Goal: Task Accomplishment & Management: Manage account settings

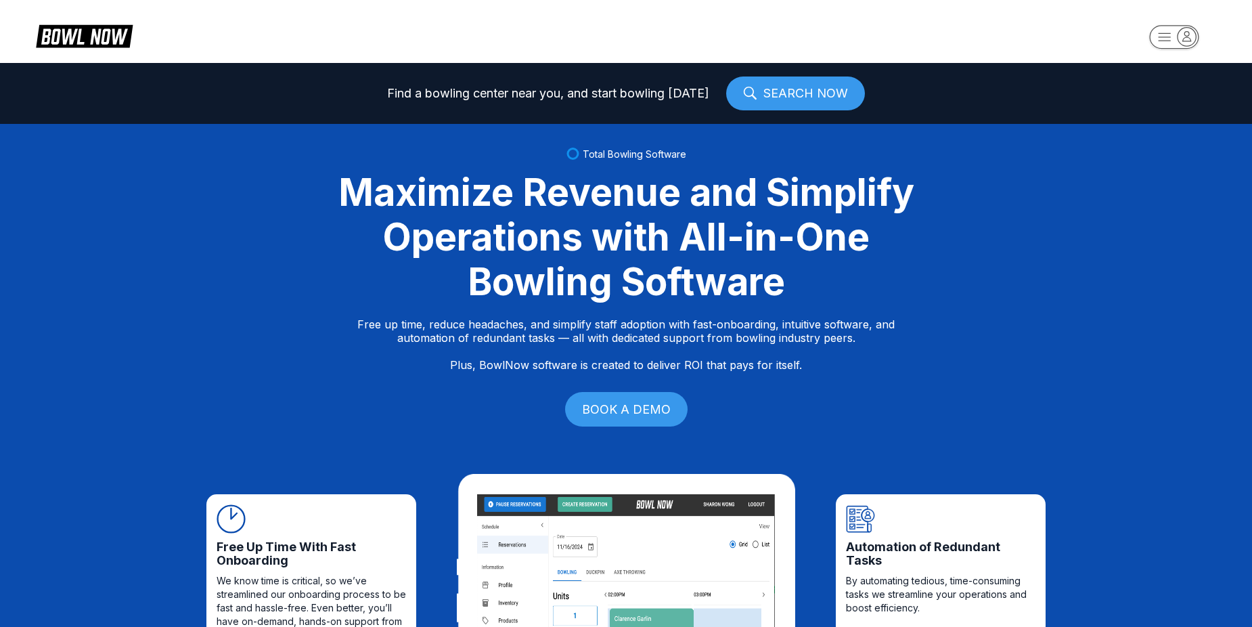
click at [1164, 35] on rect "button" at bounding box center [1173, 37] width 49 height 24
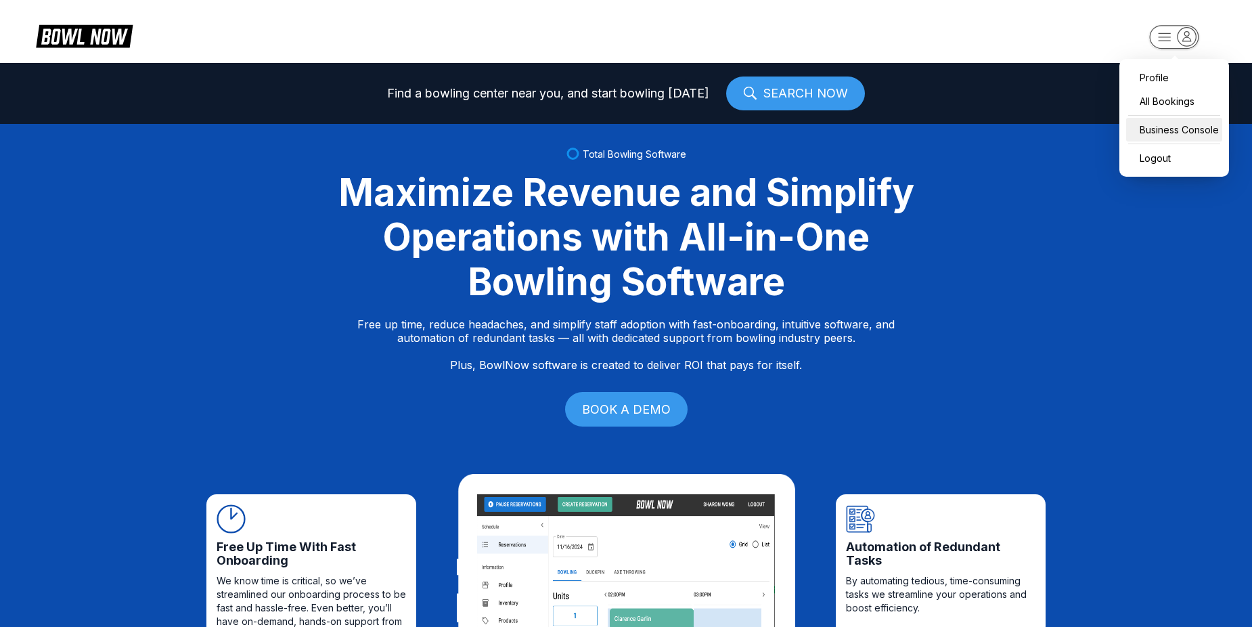
click at [1190, 128] on div "Business Console" at bounding box center [1174, 130] width 96 height 24
click at [1164, 37] on rect "button" at bounding box center [1173, 37] width 49 height 24
click at [1190, 131] on div "Business Console" at bounding box center [1174, 130] width 96 height 24
click at [1160, 32] on rect "button" at bounding box center [1173, 37] width 49 height 24
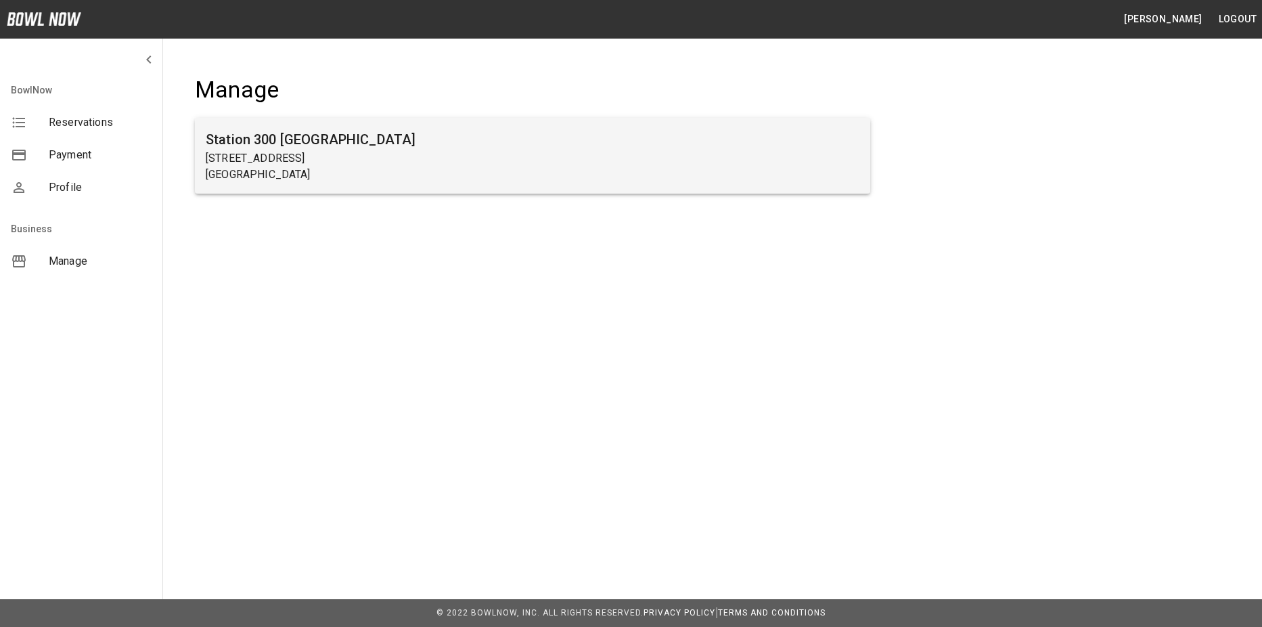
click at [387, 165] on p "[STREET_ADDRESS]" at bounding box center [533, 158] width 654 height 16
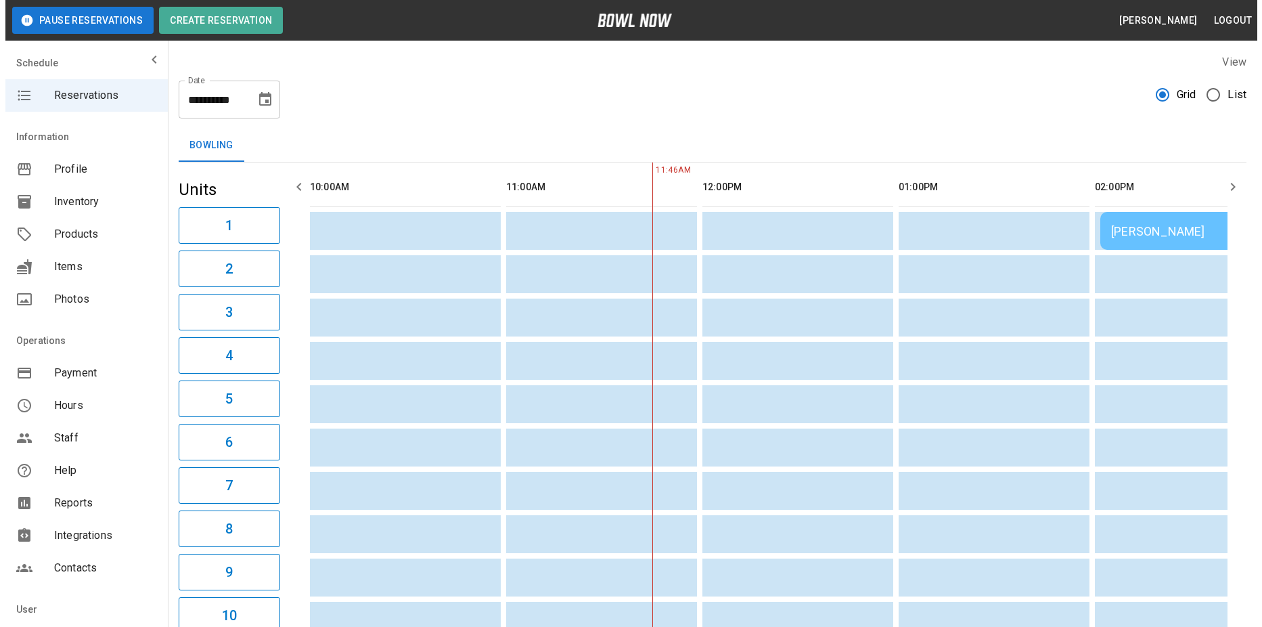
scroll to position [0, 196]
